Goal: Entertainment & Leisure: Consume media (video, audio)

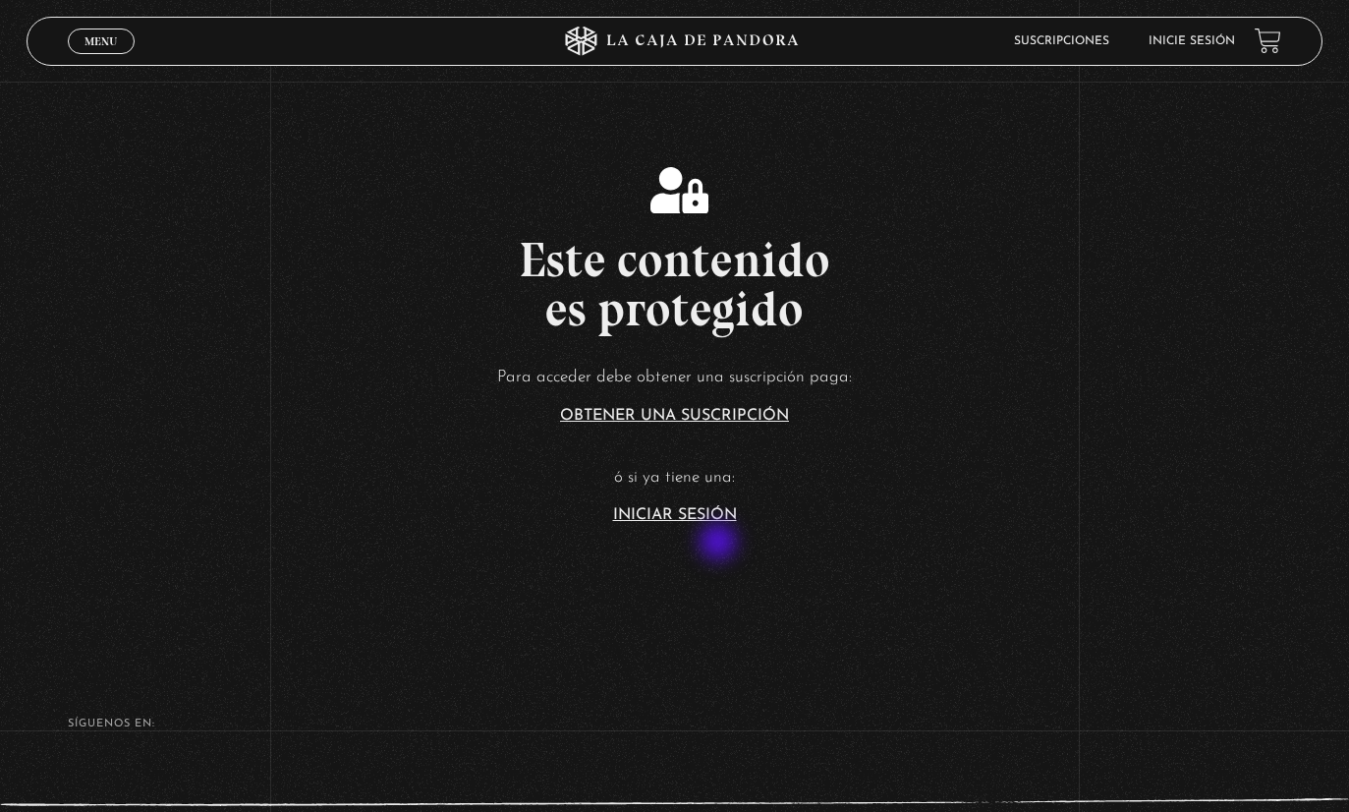
click at [720, 523] on link "Iniciar Sesión" at bounding box center [675, 515] width 124 height 16
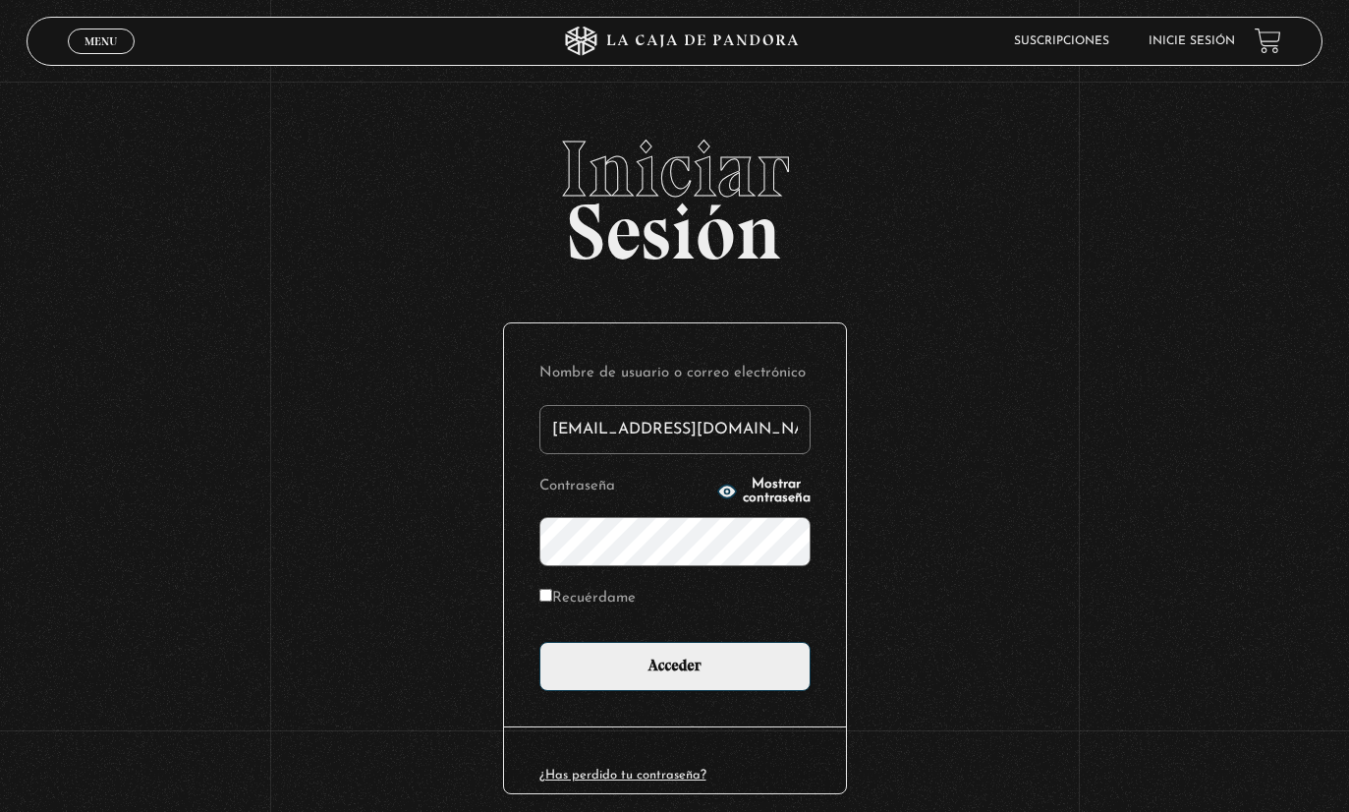
type input "loreanadnn@gmail.com"
click at [674, 676] on input "Acceder" at bounding box center [675, 666] width 271 height 49
click at [549, 601] on input "Recuérdame" at bounding box center [546, 595] width 13 height 13
checkbox input "true"
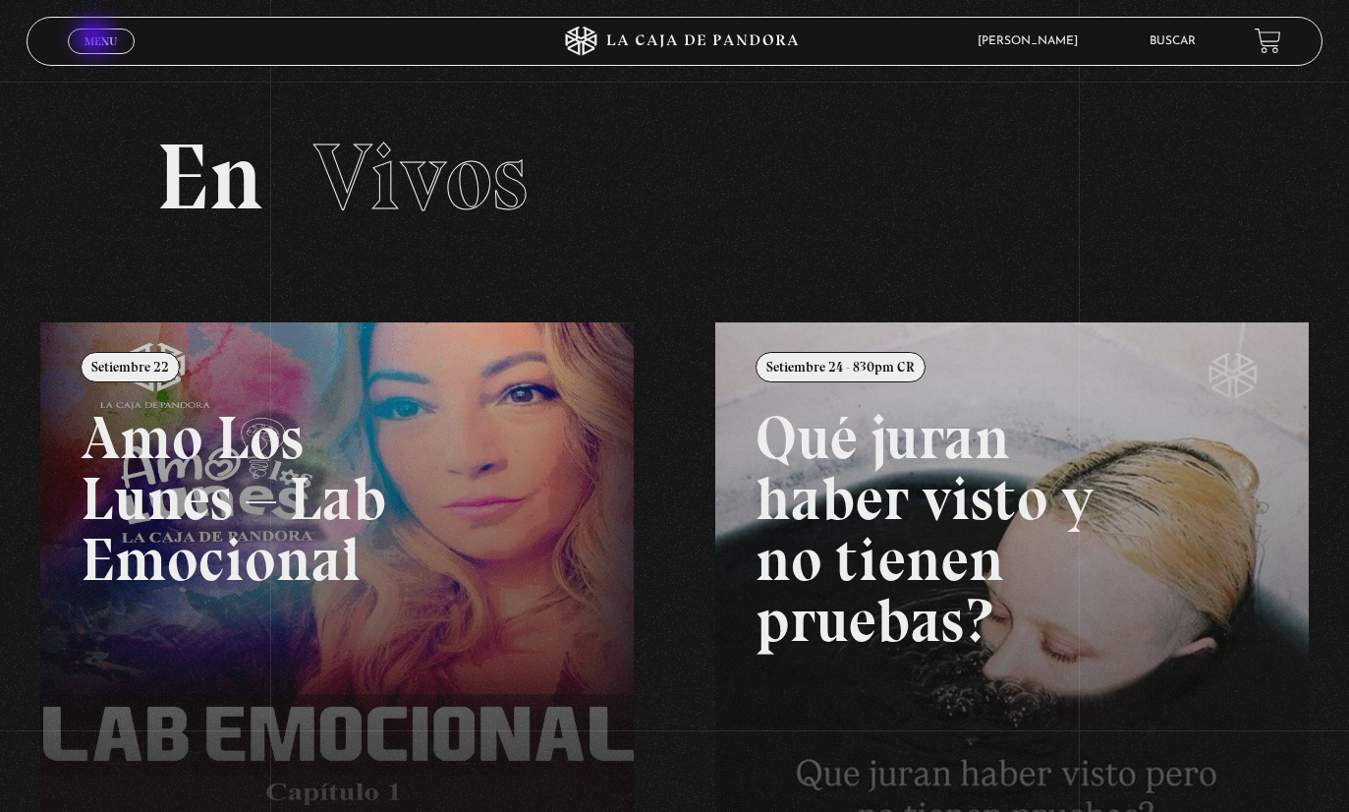
click at [96, 39] on span "Menu" at bounding box center [101, 41] width 32 height 12
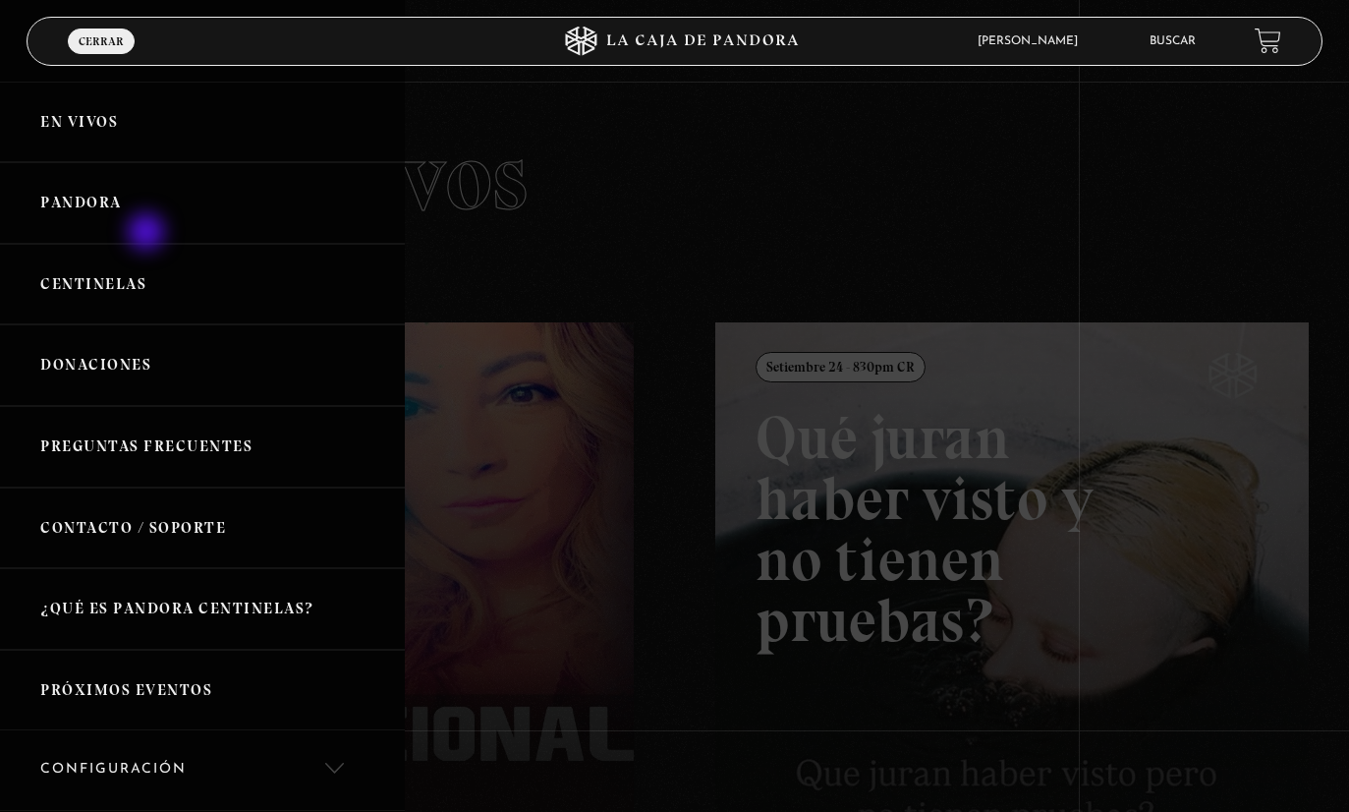
click at [149, 236] on link "Pandora" at bounding box center [202, 203] width 405 height 82
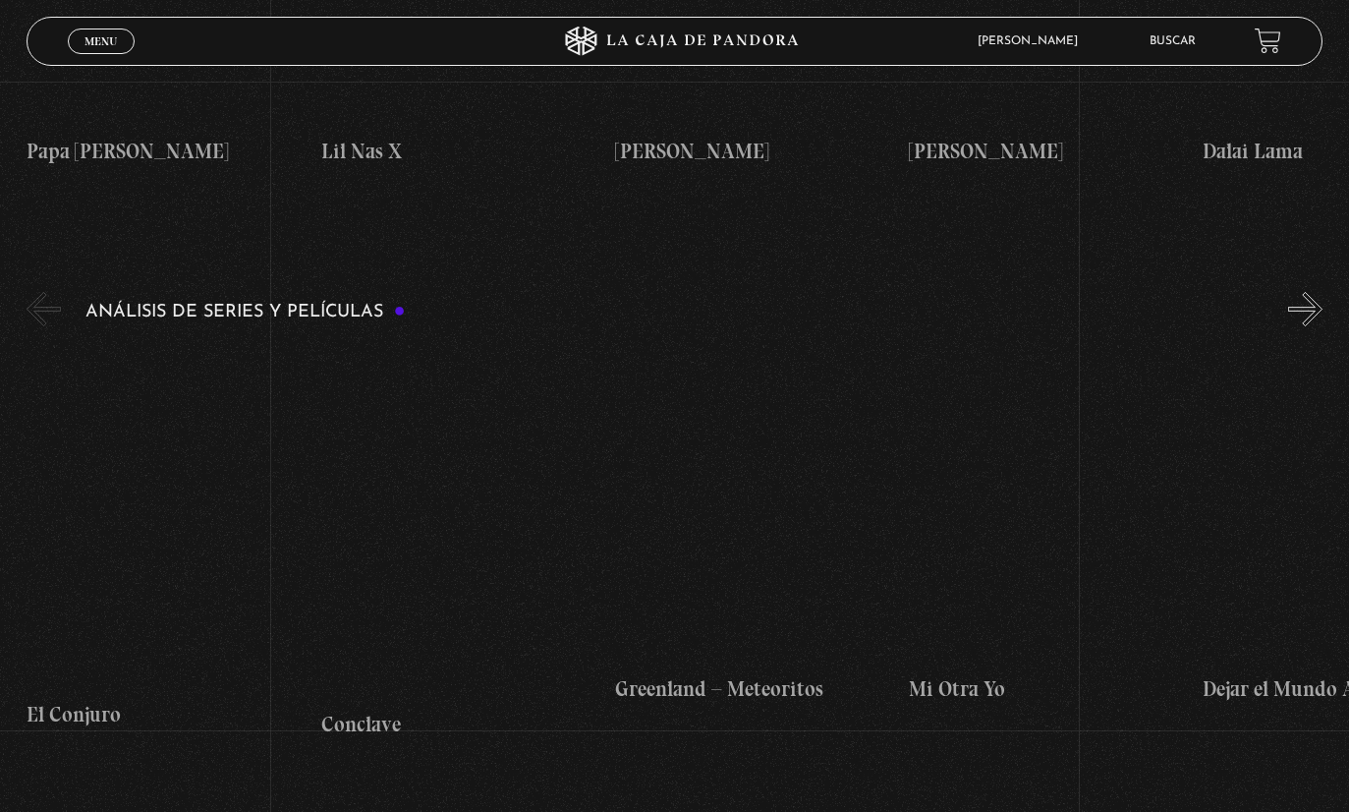
scroll to position [3304, 0]
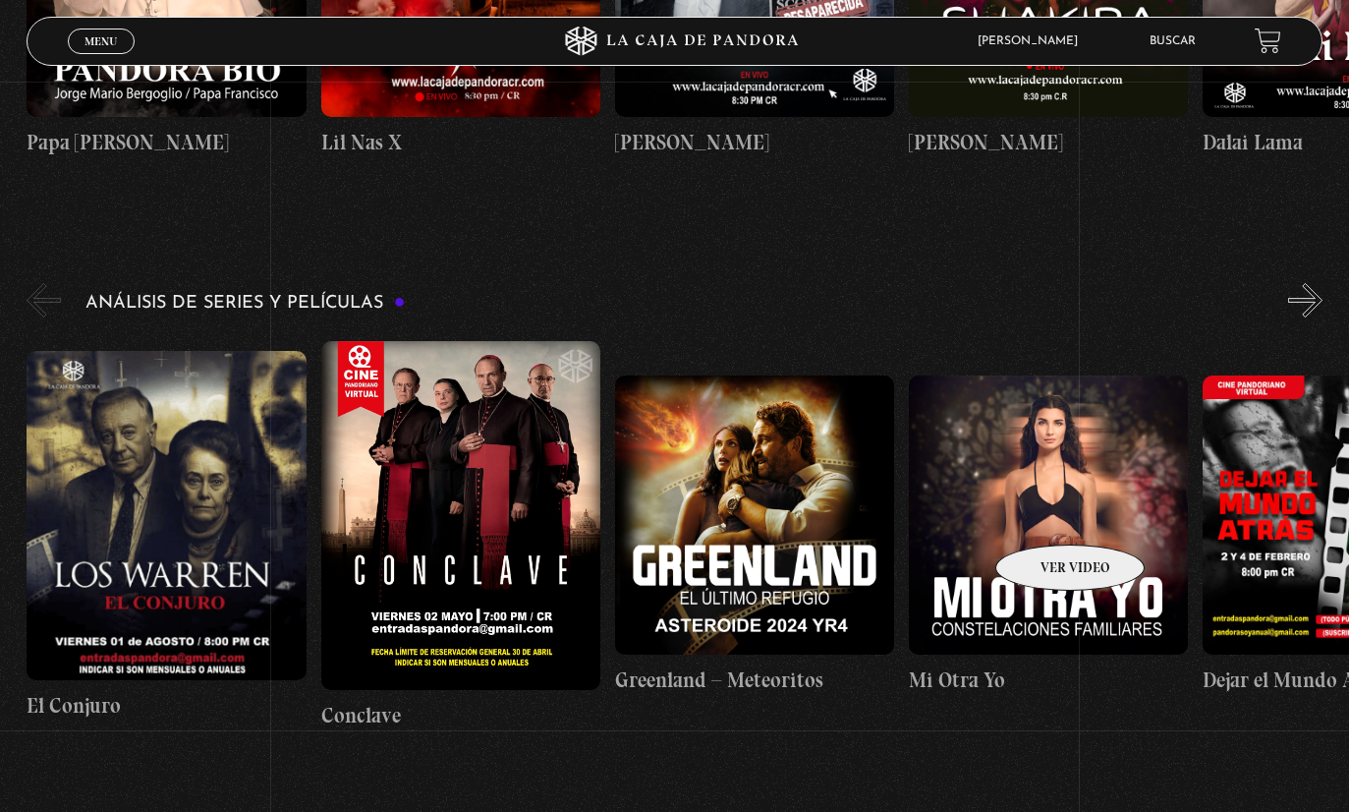
click at [1060, 570] on figure at bounding box center [1048, 514] width 279 height 279
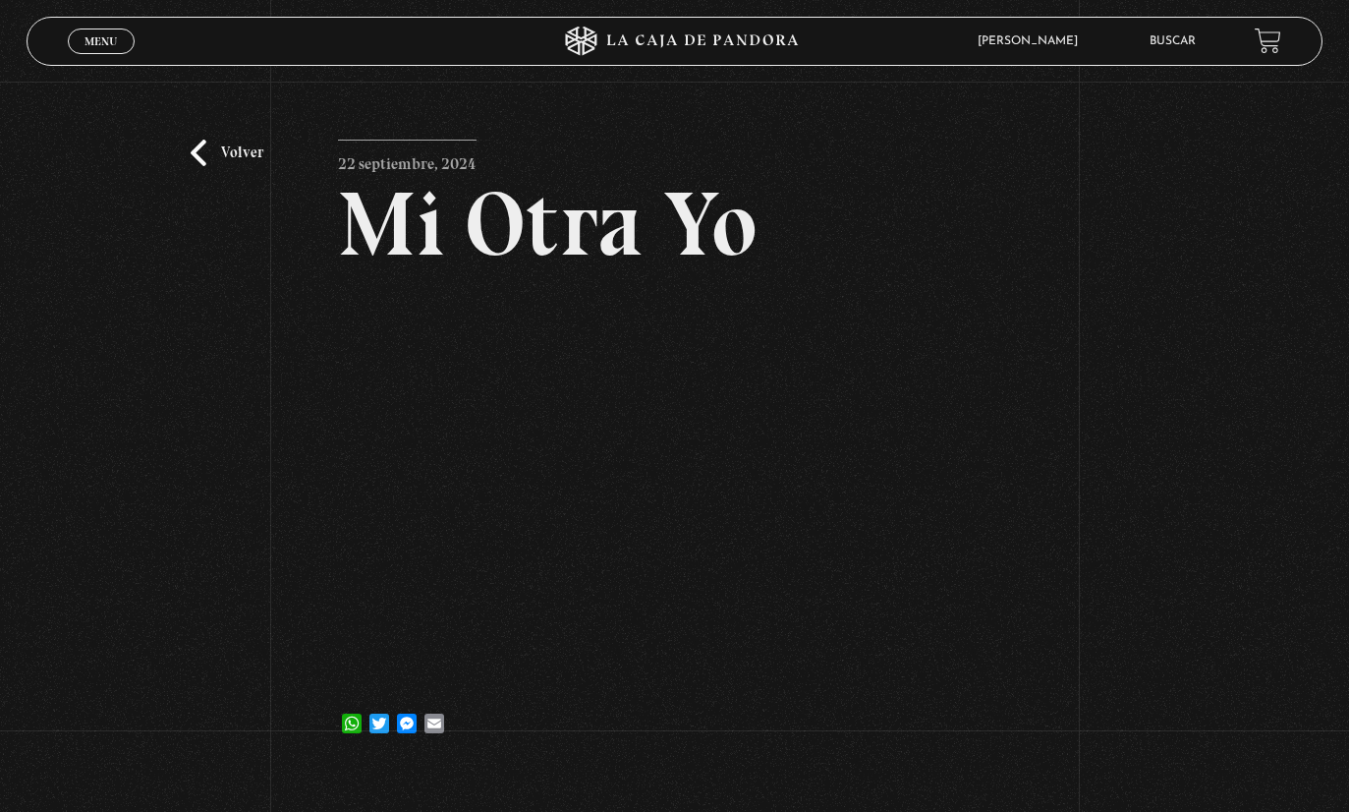
scroll to position [27, 0]
